Goal: Find specific page/section: Find specific page/section

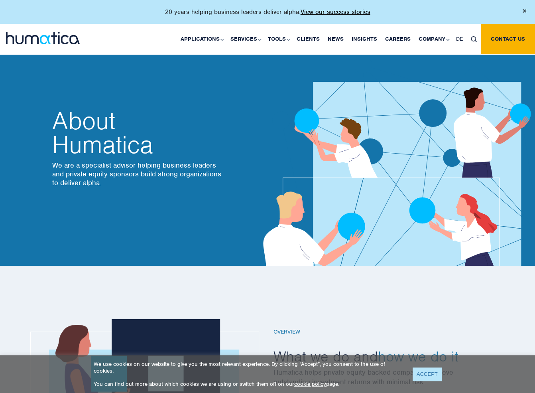
click at [424, 377] on link "ACCEPT" at bounding box center [427, 373] width 29 height 13
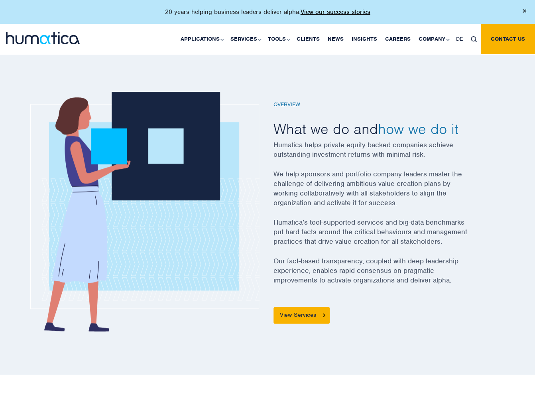
scroll to position [239, 0]
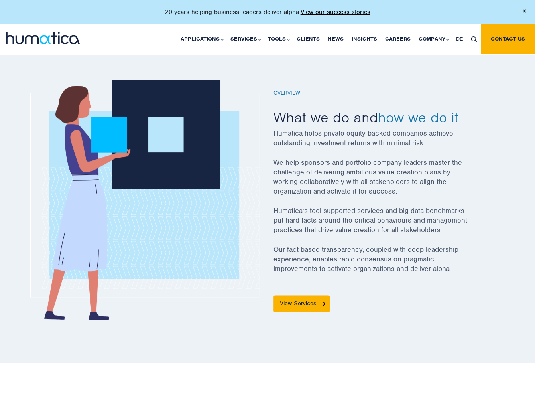
click at [471, 252] on p "Our fact-based transparency, coupled with deep leadership experience, enables r…" at bounding box center [380, 263] width 215 height 39
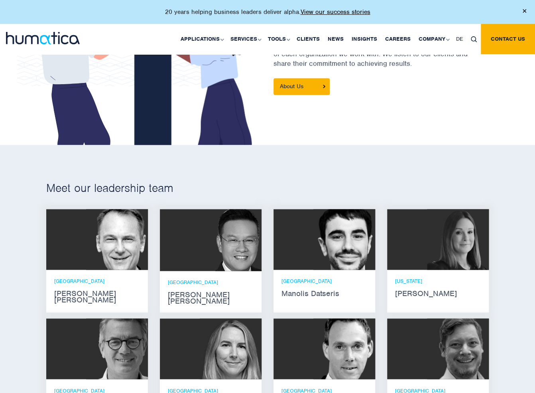
scroll to position [478, 0]
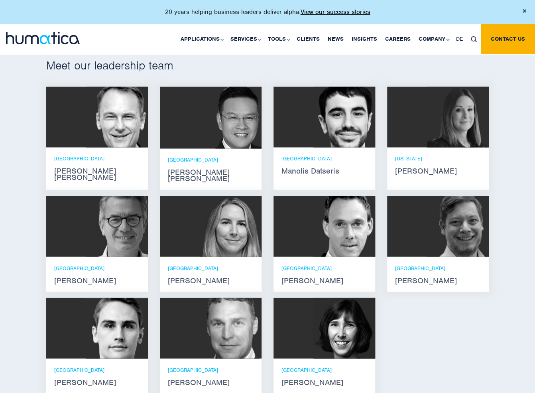
click at [248, 264] on p "[GEOGRAPHIC_DATA]" at bounding box center [211, 267] width 86 height 7
